Goal: Task Accomplishment & Management: Manage account settings

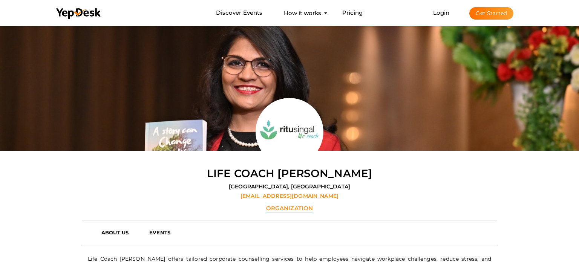
scroll to position [24, 0]
click at [447, 11] on link "Login" at bounding box center [441, 12] width 17 height 7
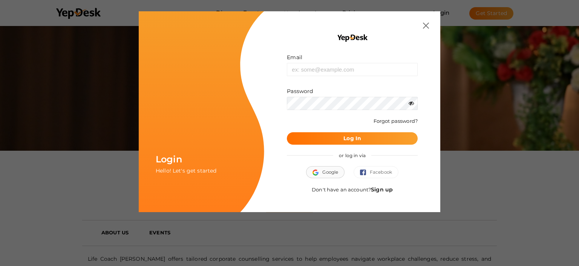
click at [341, 172] on button "Google" at bounding box center [325, 172] width 38 height 12
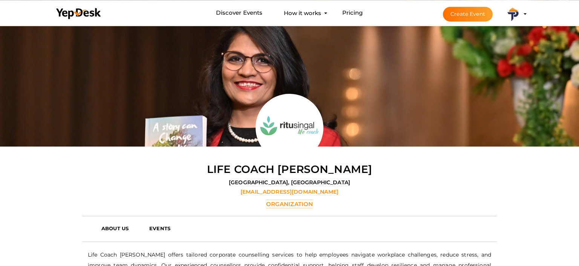
scroll to position [40, 0]
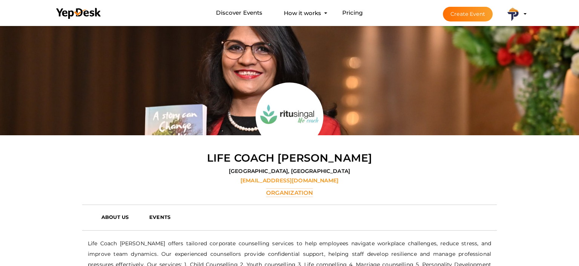
click at [513, 16] on img at bounding box center [512, 13] width 15 height 15
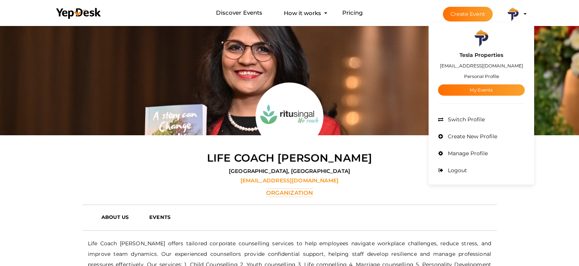
click at [476, 48] on div "Tesla Properties teslaproperties624@gmail.com Personal Profile My Events" at bounding box center [481, 71] width 87 height 49
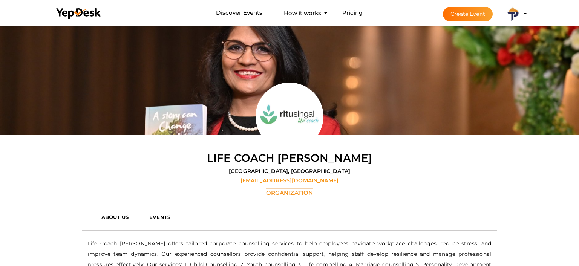
click at [516, 4] on li "Create Event Tesla Properties teslaproperties624@gmail.com Personal Profile My …" at bounding box center [478, 13] width 101 height 27
click at [516, 16] on img at bounding box center [512, 13] width 15 height 15
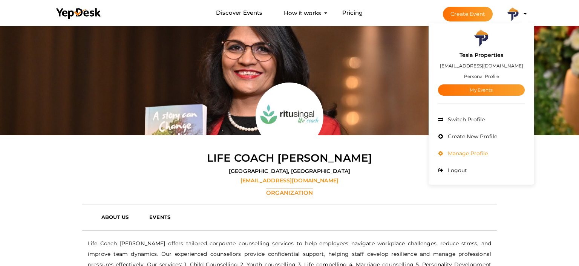
click at [465, 156] on span "Manage Profile" at bounding box center [467, 153] width 42 height 7
